Goal: Task Accomplishment & Management: Use online tool/utility

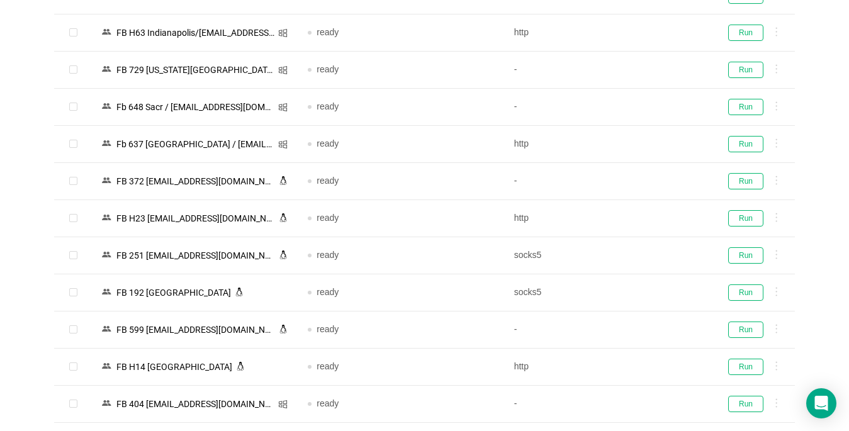
scroll to position [2188, 0]
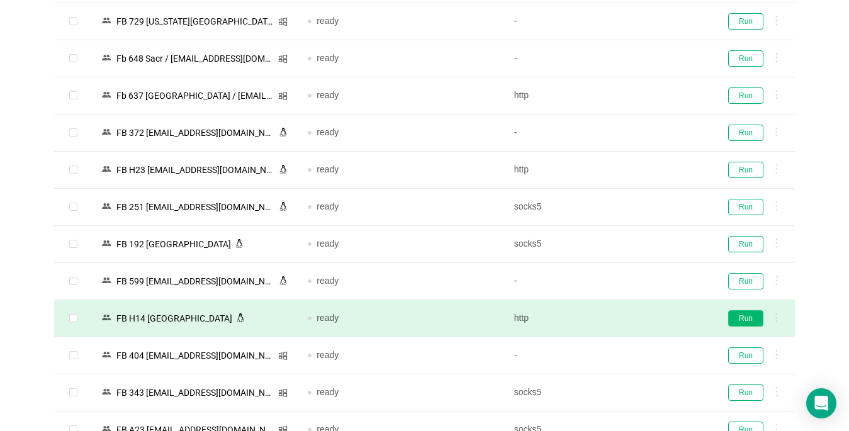
click at [745, 320] on button "Run" at bounding box center [746, 318] width 35 height 16
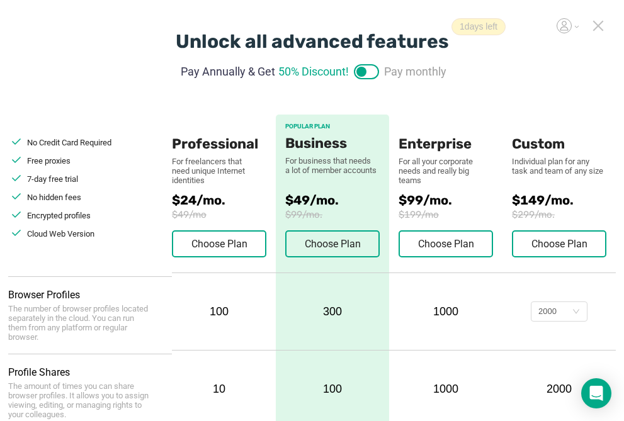
click at [596, 25] on icon at bounding box center [598, 25] width 11 height 11
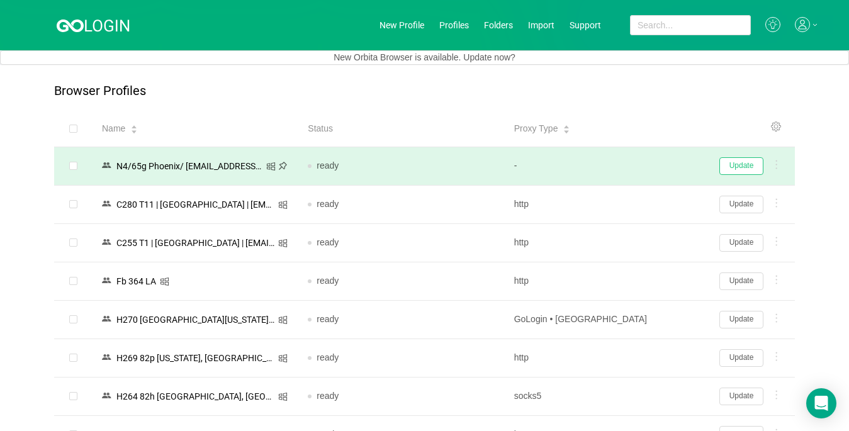
click at [634, 169] on button "Update" at bounding box center [742, 166] width 44 height 18
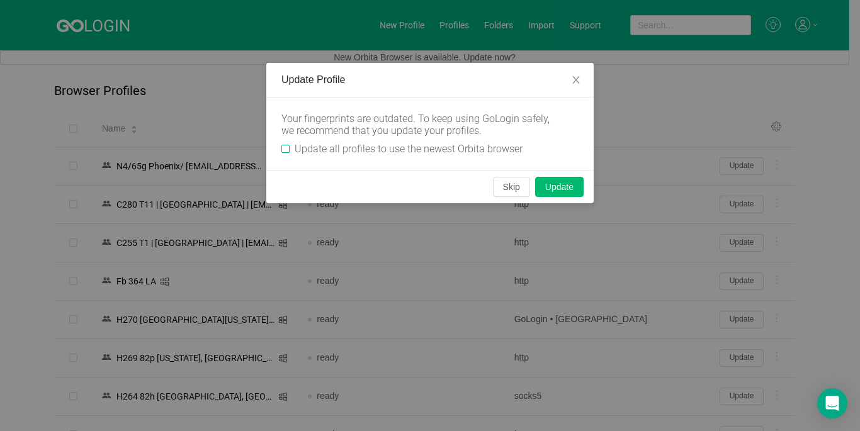
drag, startPoint x: 287, startPoint y: 149, endPoint x: 321, endPoint y: 164, distance: 36.4
click at [286, 149] on input "Update all profiles to use the newest Orbita browser" at bounding box center [285, 149] width 8 height 8
checkbox input "true"
click at [509, 185] on button "Skip" at bounding box center [511, 187] width 37 height 20
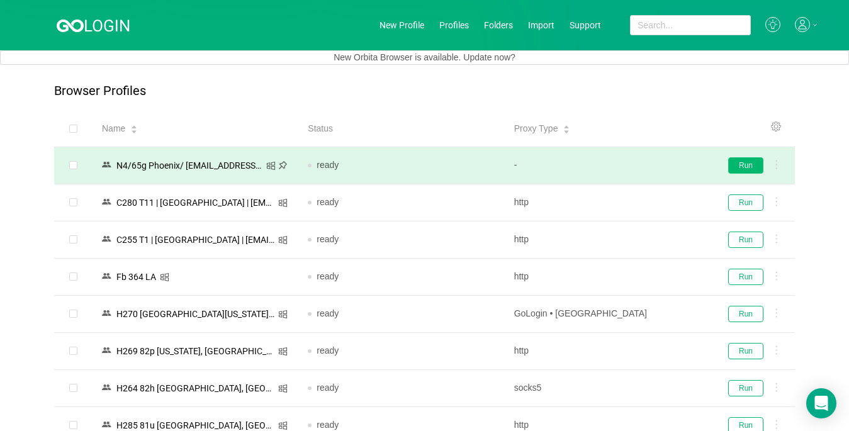
click at [634, 168] on button "Run" at bounding box center [746, 165] width 35 height 16
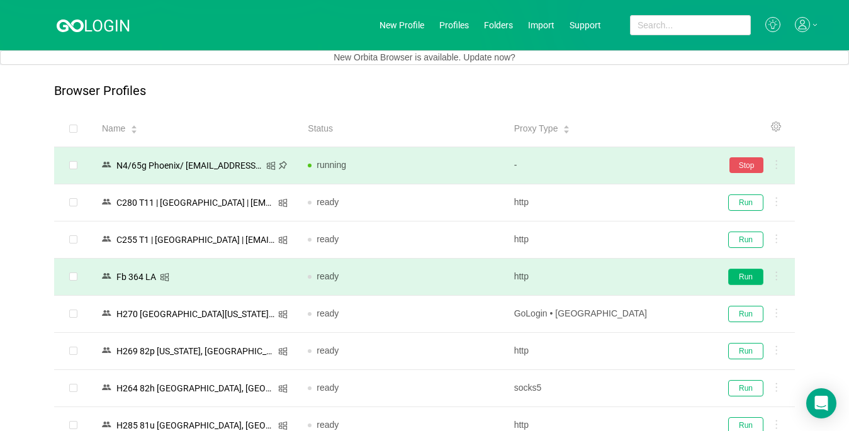
click at [634, 276] on button "Run" at bounding box center [746, 277] width 35 height 16
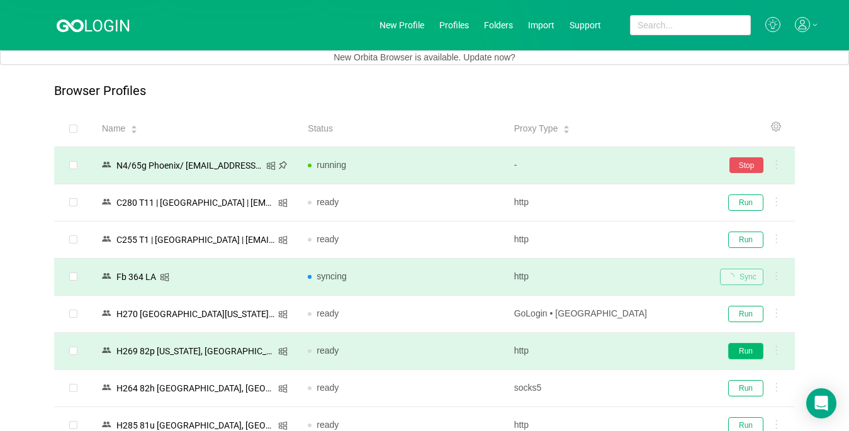
click at [634, 353] on button "Run" at bounding box center [746, 351] width 35 height 16
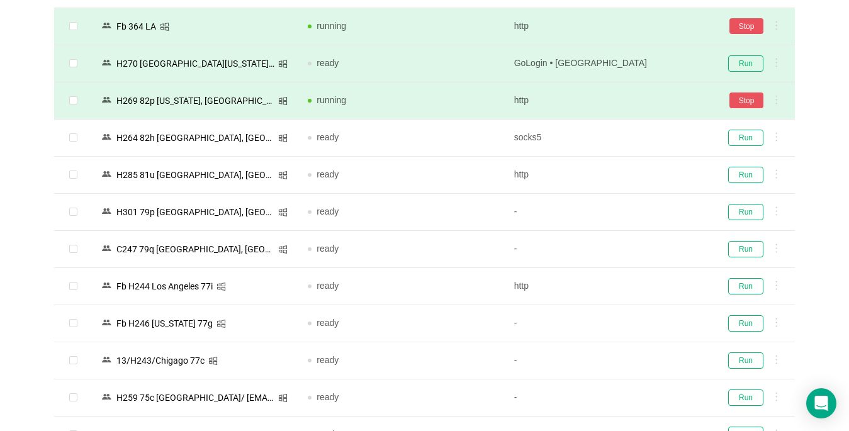
scroll to position [252, 0]
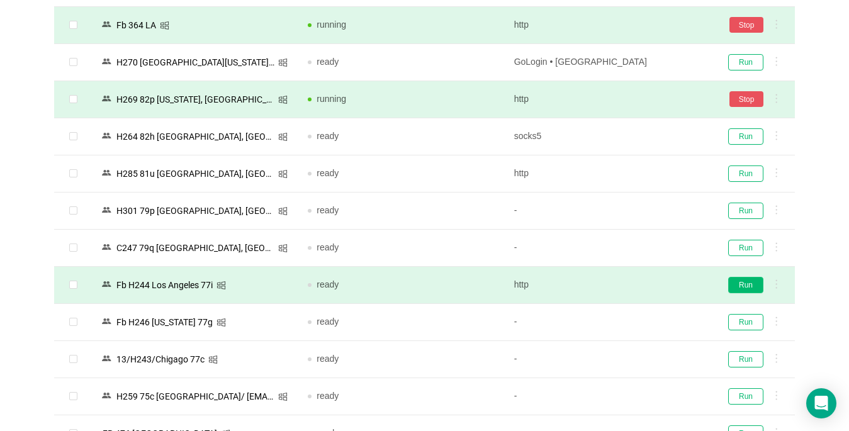
click at [634, 284] on button "Run" at bounding box center [746, 285] width 35 height 16
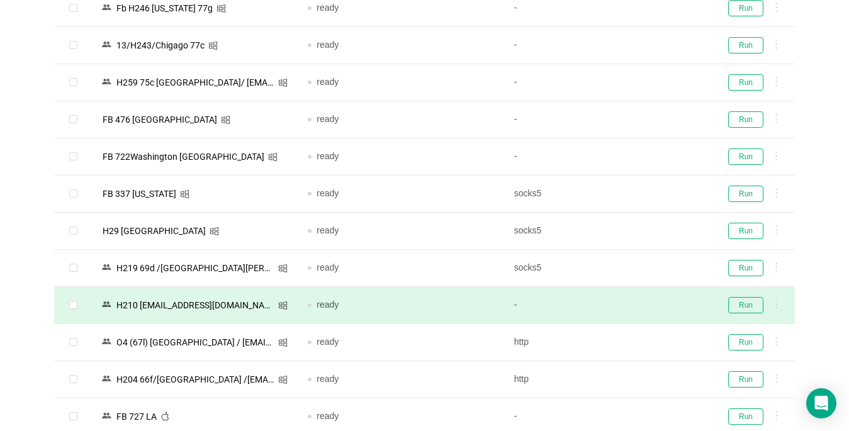
scroll to position [567, 0]
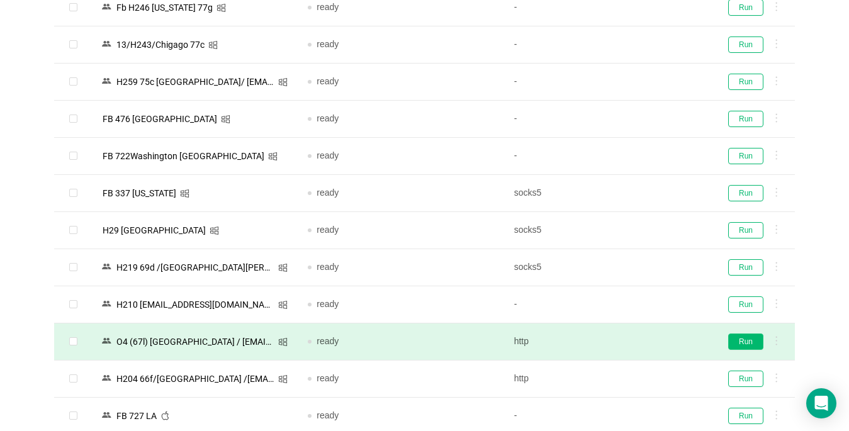
click at [634, 341] on button "Run" at bounding box center [746, 342] width 35 height 16
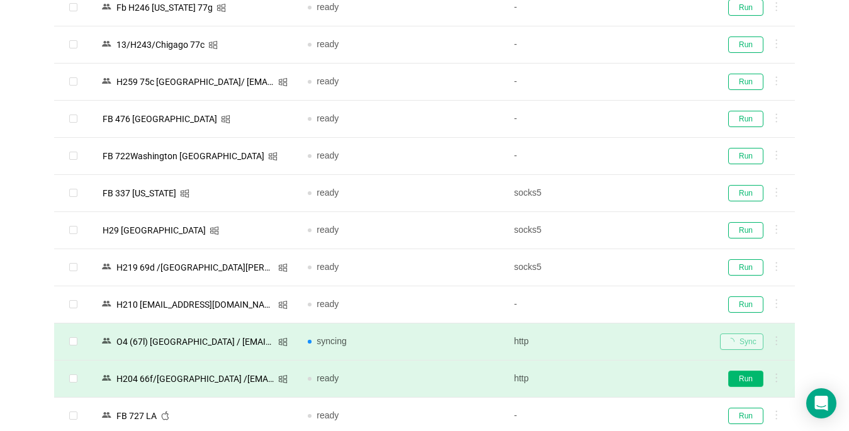
click at [634, 377] on button "Run" at bounding box center [746, 379] width 35 height 16
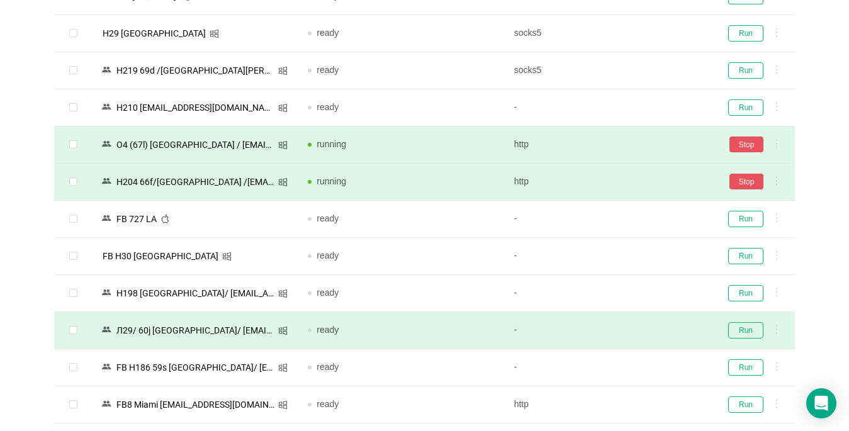
scroll to position [819, 0]
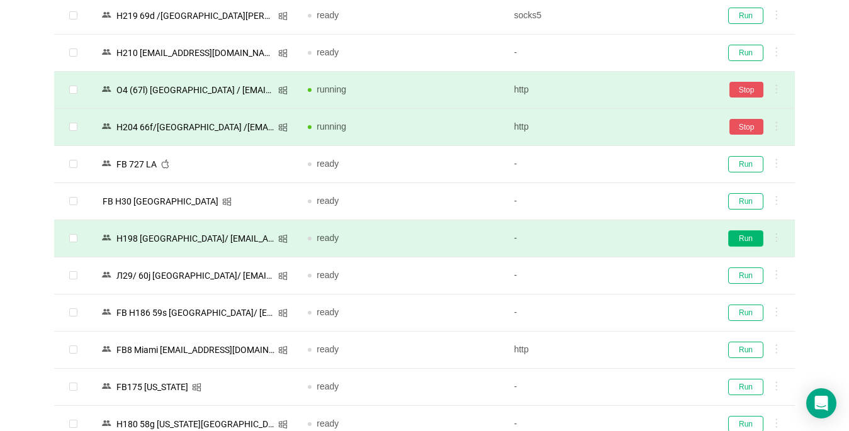
click at [634, 238] on button "Run" at bounding box center [746, 238] width 35 height 16
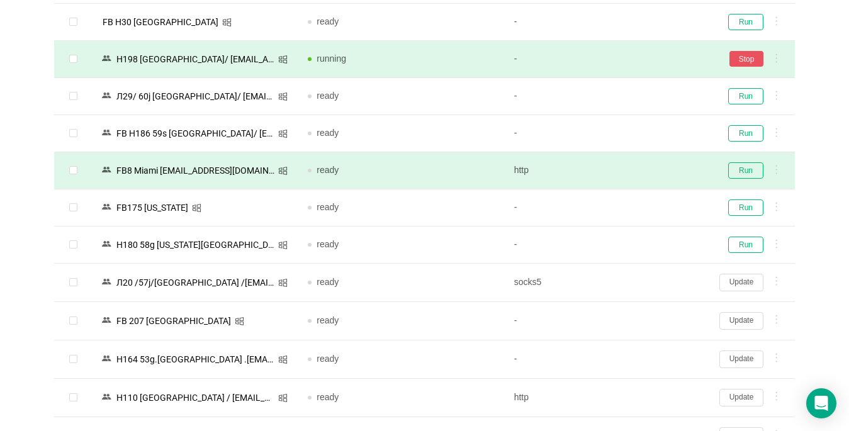
scroll to position [1008, 0]
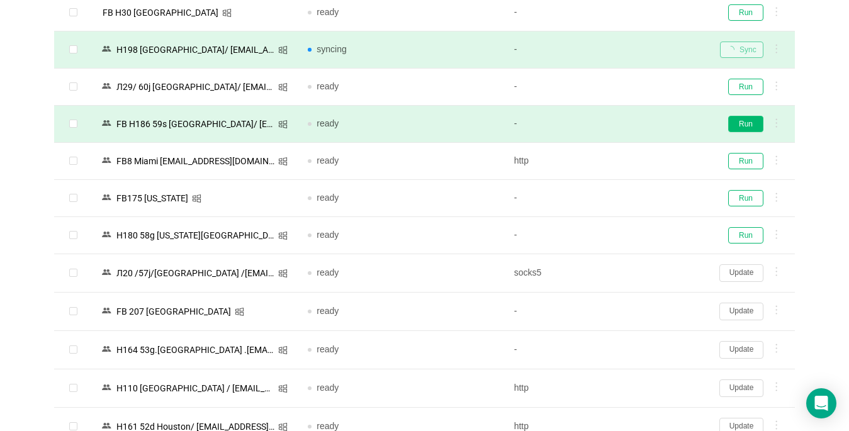
click at [634, 129] on button "Run" at bounding box center [746, 124] width 35 height 16
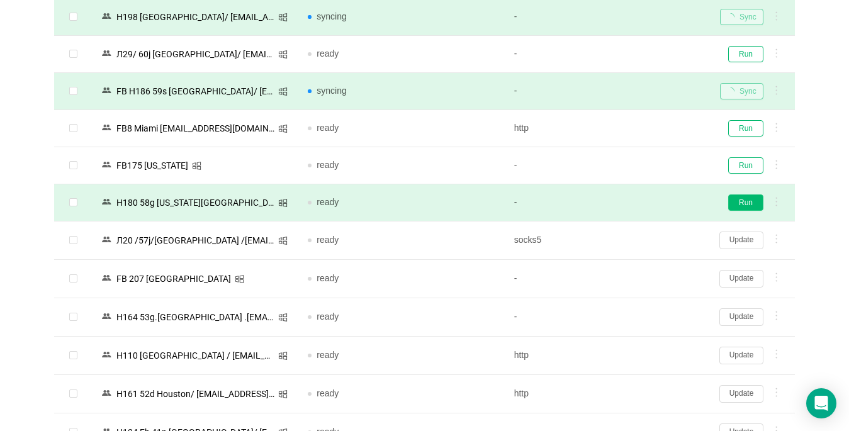
scroll to position [1134, 0]
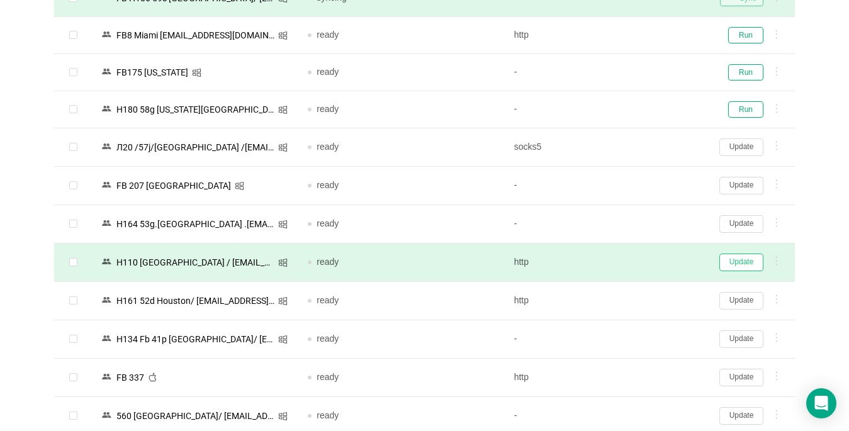
click at [634, 261] on button "Update" at bounding box center [742, 263] width 44 height 18
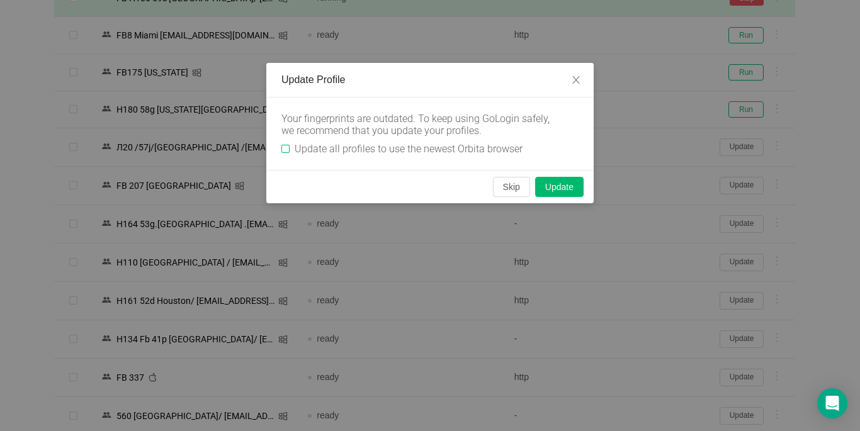
click at [288, 147] on input "Update all profiles to use the newest Orbita browser" at bounding box center [285, 149] width 8 height 8
checkbox input "true"
click at [504, 188] on button "Skip" at bounding box center [511, 187] width 37 height 20
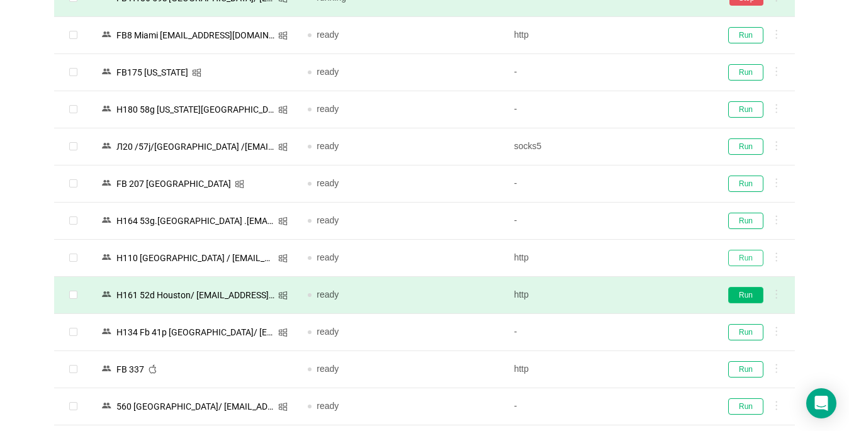
drag, startPoint x: 744, startPoint y: 258, endPoint x: 749, endPoint y: 295, distance: 37.5
click at [634, 258] on button "Run" at bounding box center [746, 258] width 35 height 16
click at [634, 295] on button "Run" at bounding box center [746, 295] width 35 height 16
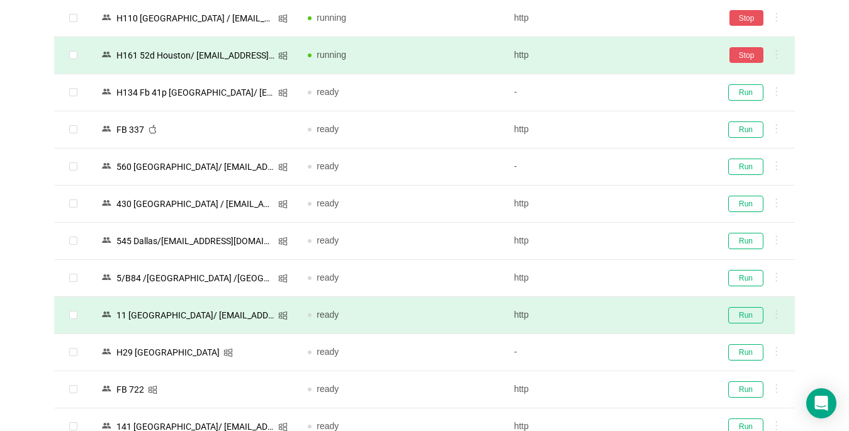
scroll to position [1385, 0]
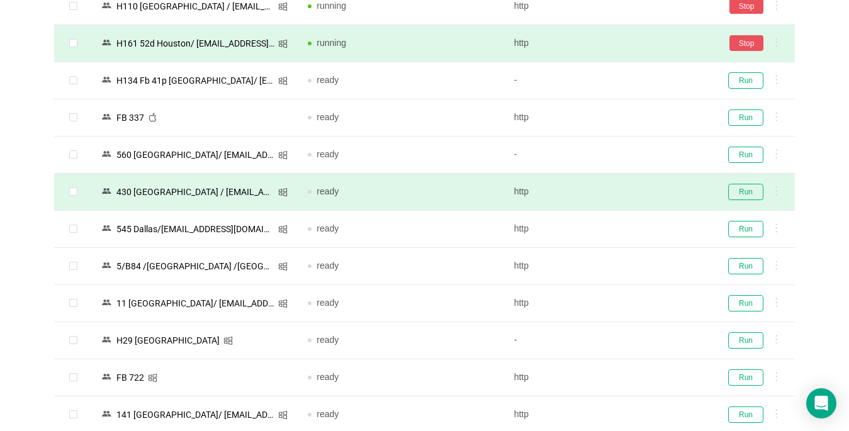
drag, startPoint x: 737, startPoint y: 199, endPoint x: 732, endPoint y: 209, distance: 11.3
click at [634, 200] on td "Run" at bounding box center [752, 192] width 85 height 37
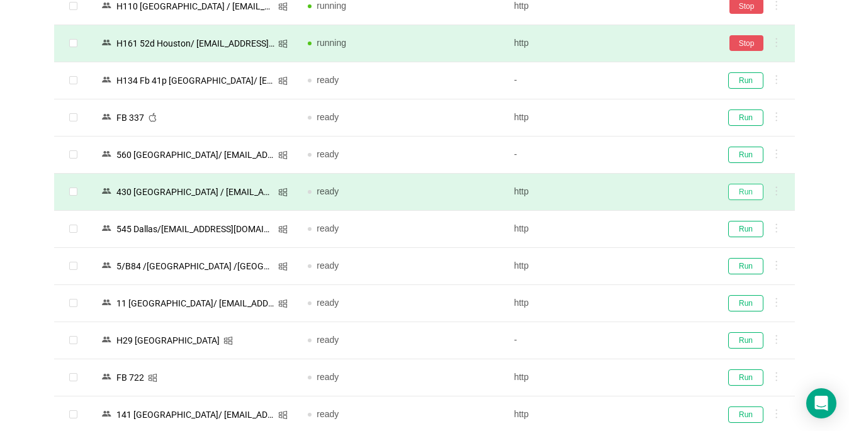
drag, startPoint x: 744, startPoint y: 188, endPoint x: 729, endPoint y: 208, distance: 25.6
click at [634, 188] on button "Run" at bounding box center [746, 192] width 35 height 16
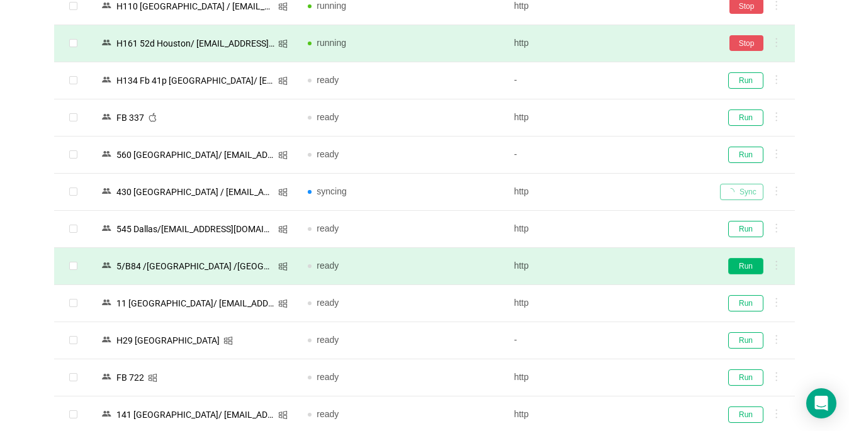
click at [634, 267] on button "Run" at bounding box center [746, 266] width 35 height 16
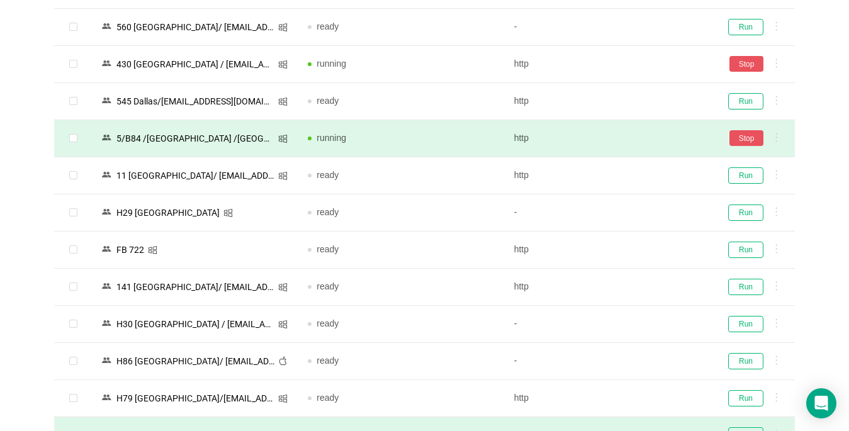
scroll to position [1574, 0]
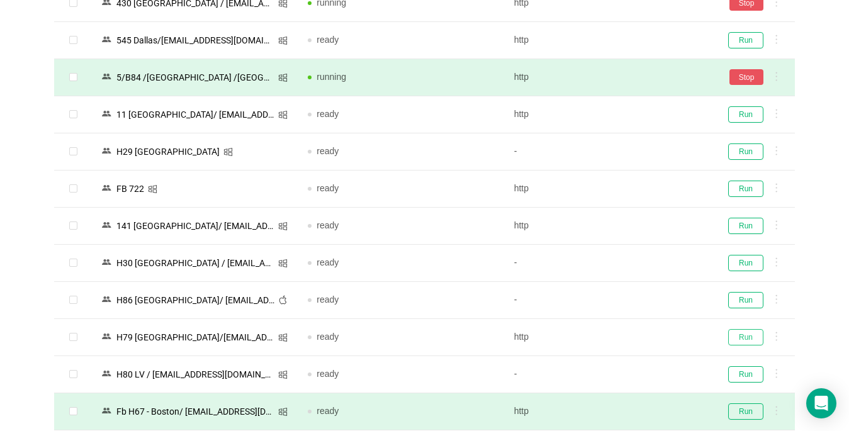
click at [634, 338] on button "Run" at bounding box center [746, 337] width 35 height 16
click at [634, 337] on div "Run" at bounding box center [752, 337] width 65 height 16
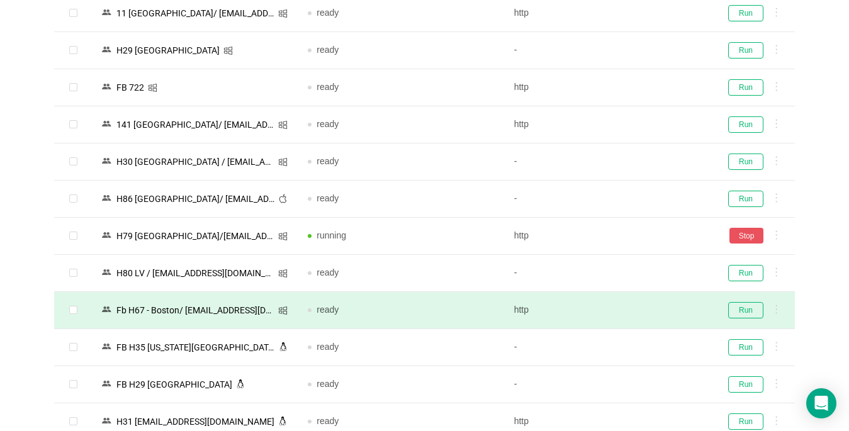
scroll to position [1700, 0]
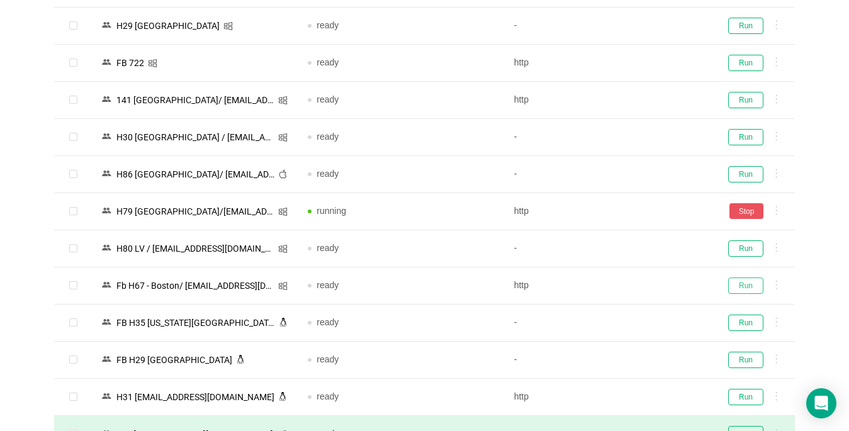
drag, startPoint x: 737, startPoint y: 285, endPoint x: 656, endPoint y: 431, distance: 167.2
click at [634, 285] on button "Run" at bounding box center [746, 286] width 35 height 16
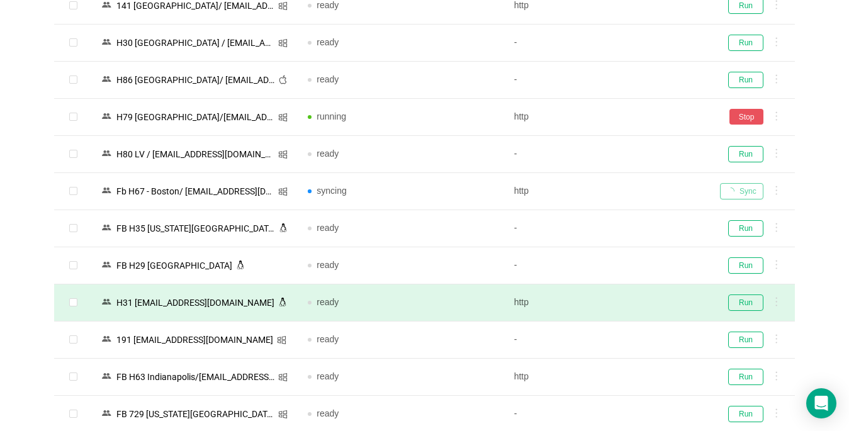
scroll to position [1826, 0]
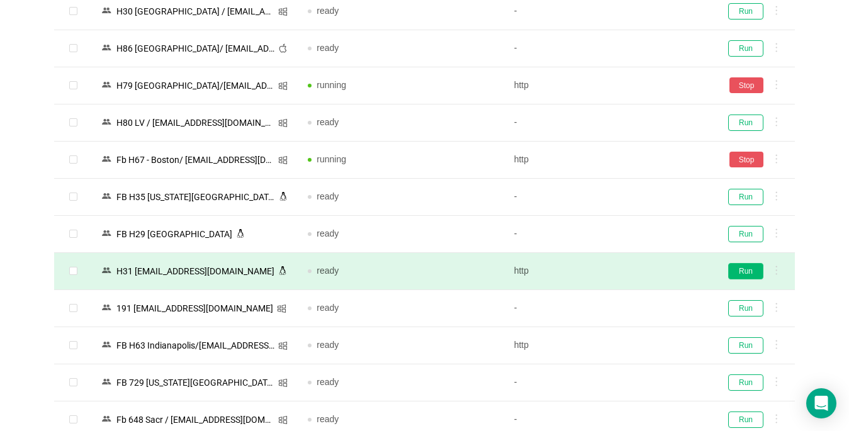
click at [634, 271] on button "Run" at bounding box center [746, 271] width 35 height 16
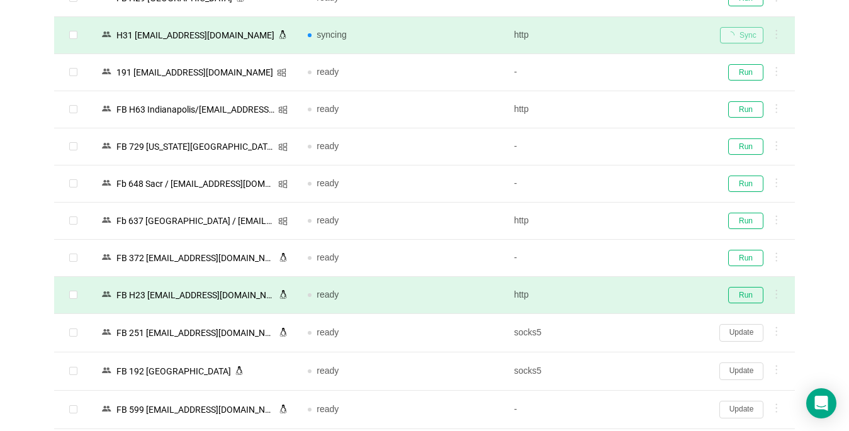
scroll to position [2078, 0]
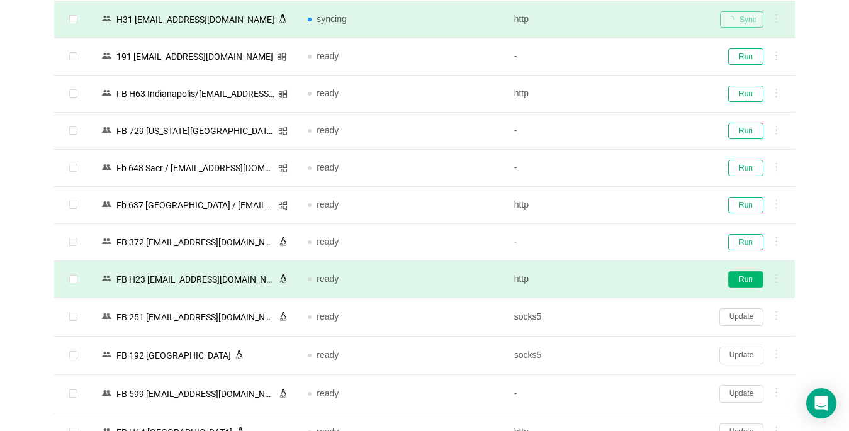
click at [634, 280] on button "Run" at bounding box center [746, 279] width 35 height 16
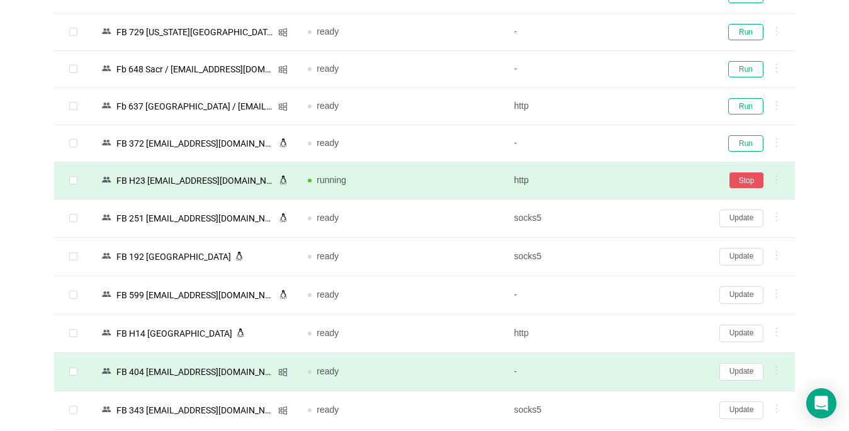
scroll to position [2204, 0]
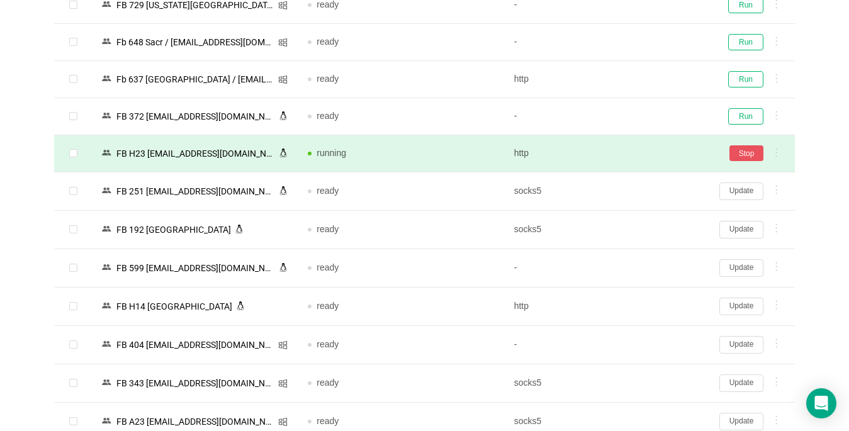
click at [634, 346] on button "Update" at bounding box center [742, 345] width 44 height 18
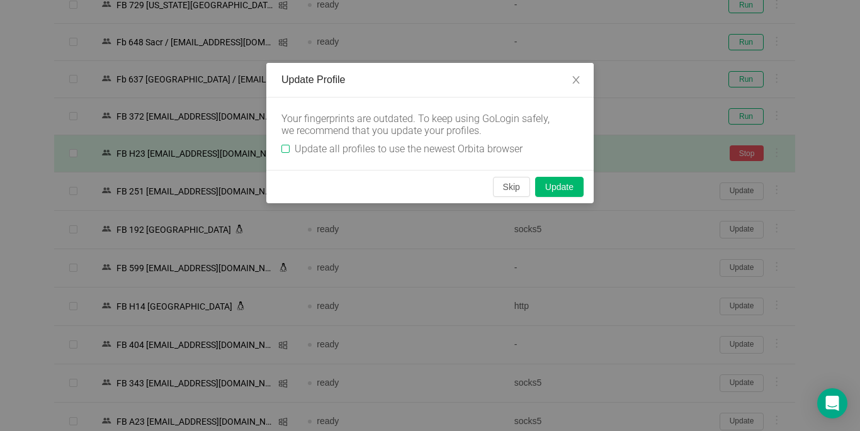
click at [281, 153] on label "Update all profiles to use the newest Orbita browser" at bounding box center [404, 149] width 246 height 12
click at [283, 150] on input "Update all profiles to use the newest Orbita browser" at bounding box center [285, 149] width 8 height 8
checkbox input "true"
click at [519, 188] on button "Skip" at bounding box center [511, 187] width 37 height 20
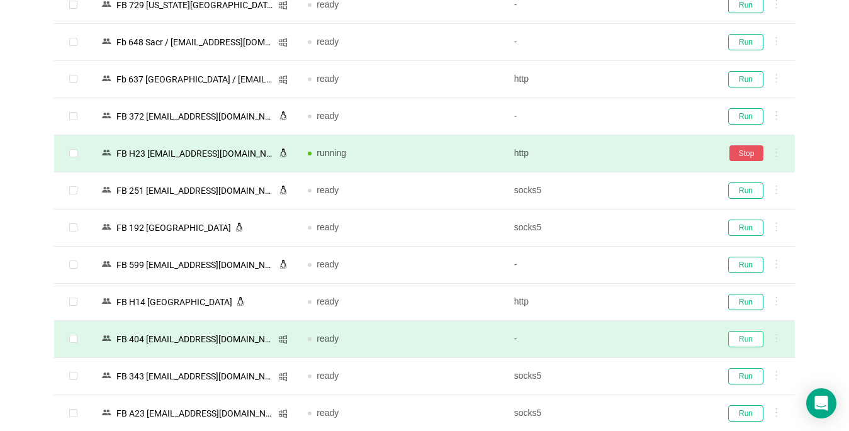
click at [634, 341] on button "Run" at bounding box center [746, 339] width 35 height 16
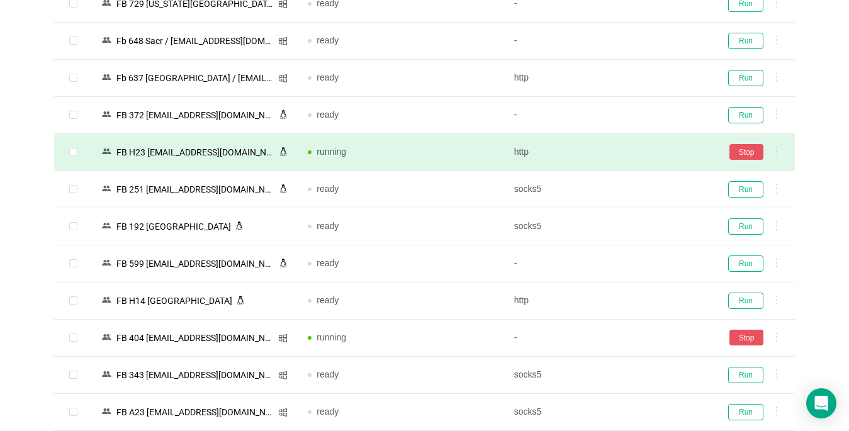
scroll to position [2456, 0]
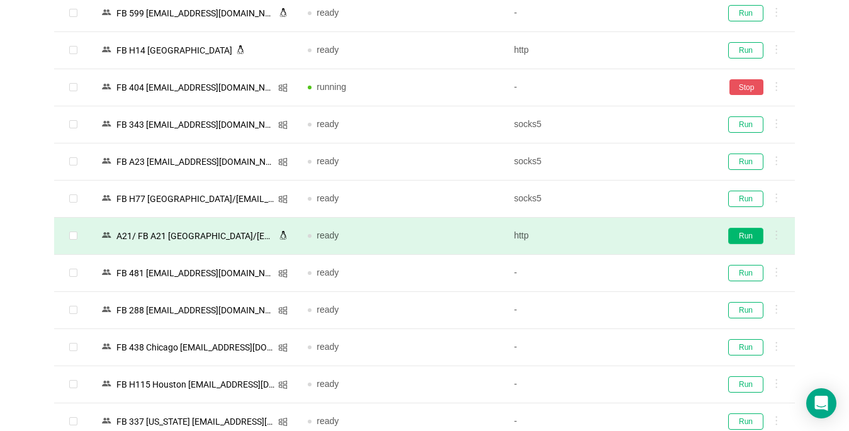
click at [634, 239] on button "Run" at bounding box center [746, 236] width 35 height 16
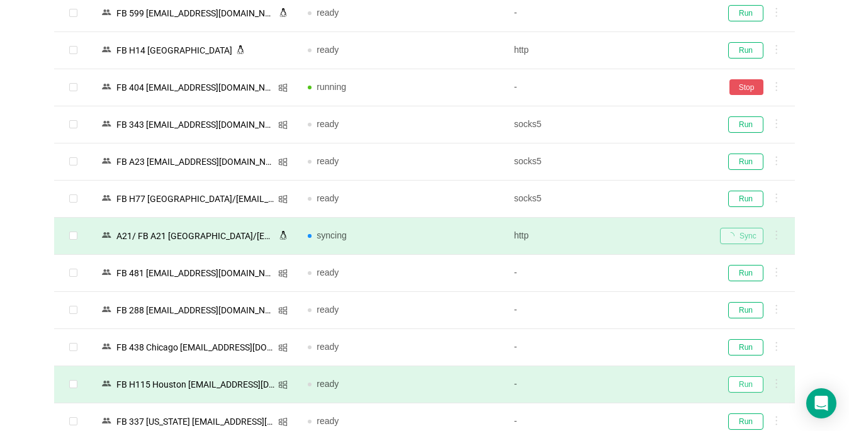
click at [634, 382] on button "Run" at bounding box center [746, 385] width 35 height 16
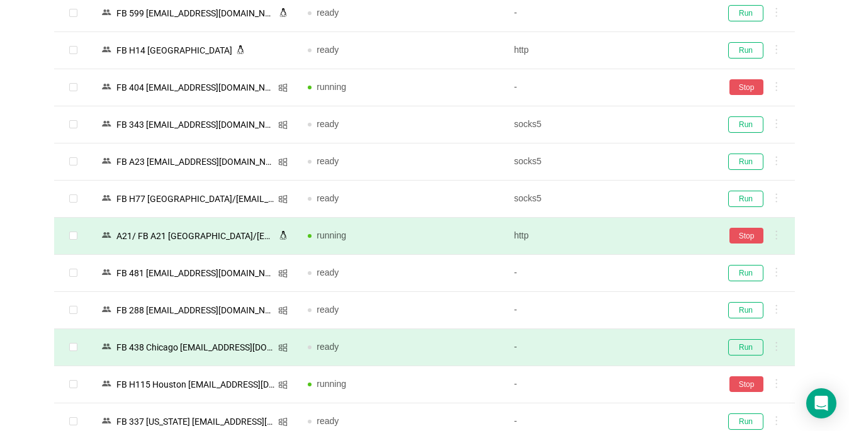
scroll to position [2645, 0]
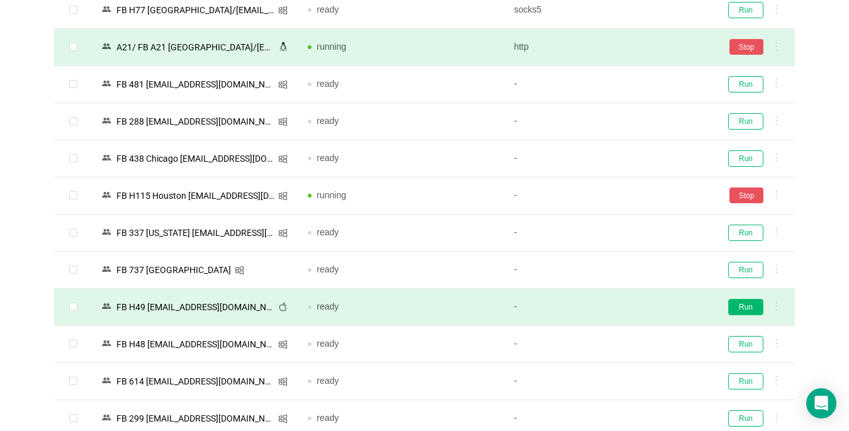
click at [634, 309] on button "Run" at bounding box center [746, 307] width 35 height 16
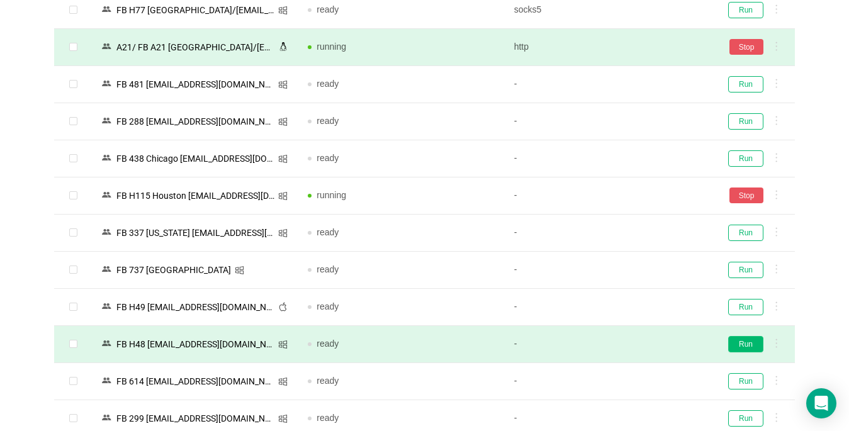
click at [634, 339] on button "Run" at bounding box center [746, 344] width 35 height 16
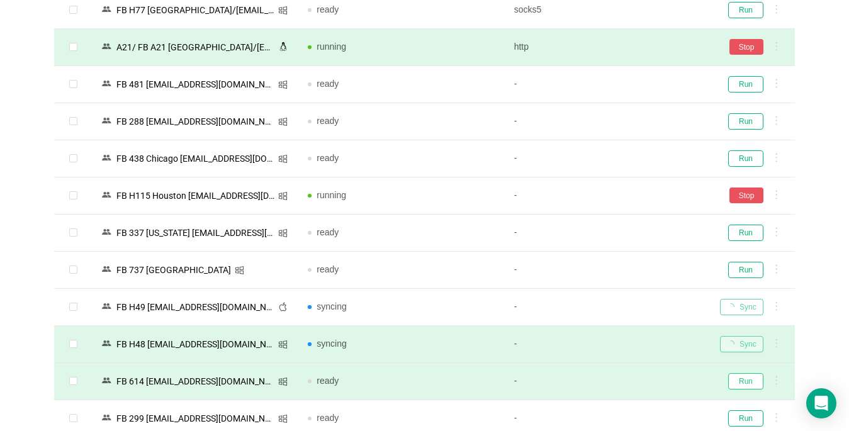
click at [634, 381] on button "Run" at bounding box center [746, 381] width 35 height 16
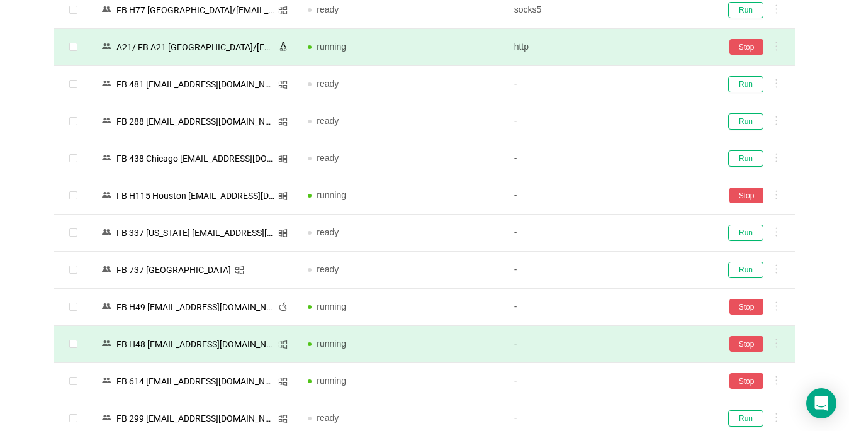
scroll to position [2817, 0]
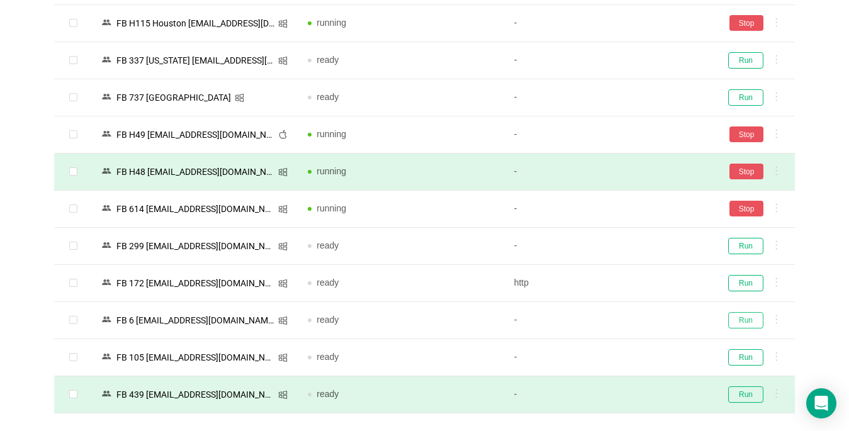
click at [634, 317] on button "Run" at bounding box center [746, 320] width 35 height 16
click at [634, 391] on button "Run" at bounding box center [746, 395] width 35 height 16
